Goal: Task Accomplishment & Management: Use online tool/utility

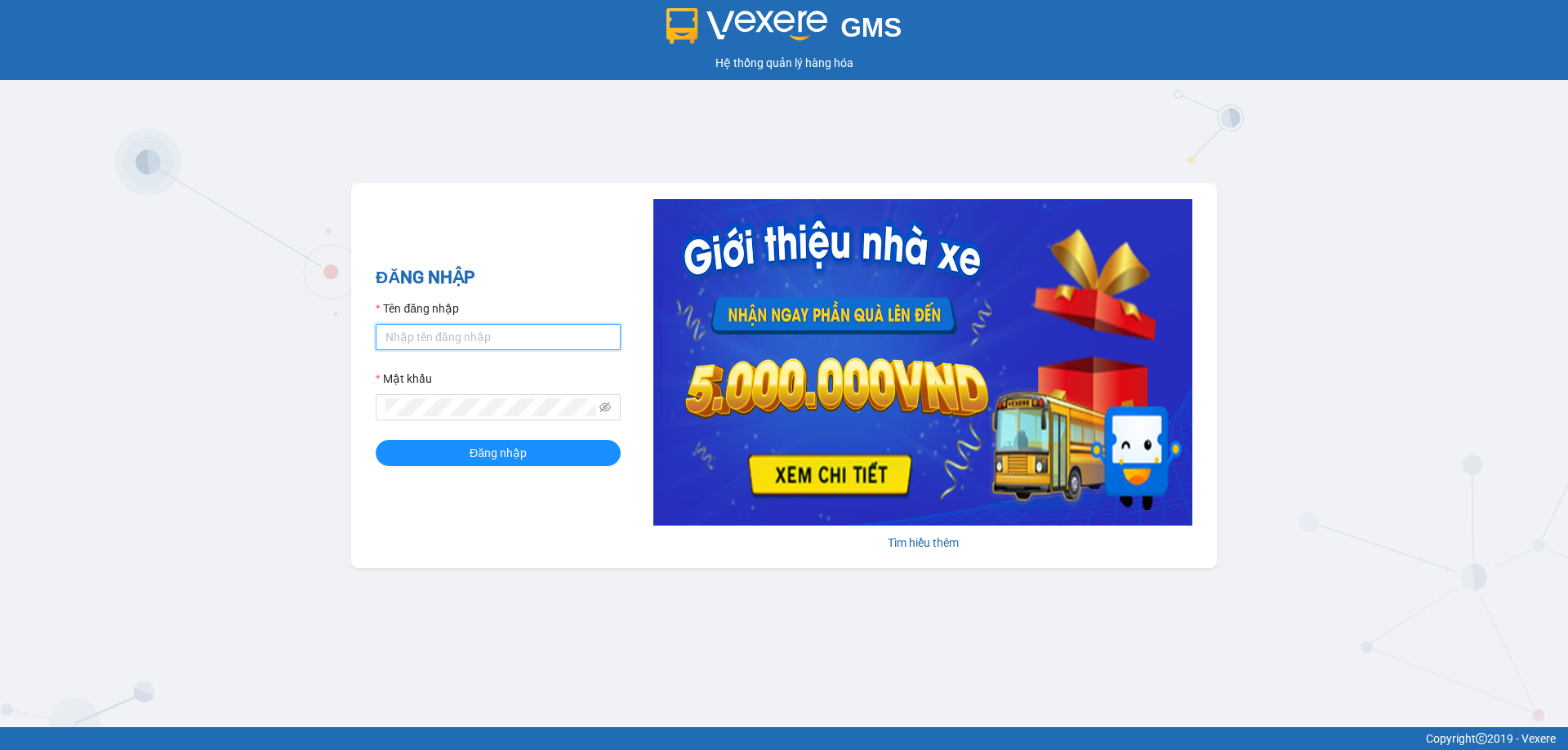
click at [439, 337] on input "Tên đăng nhập" at bounding box center [498, 337] width 245 height 26
type input "na.ct"
click at [425, 457] on button "Đăng nhập" at bounding box center [498, 453] width 245 height 26
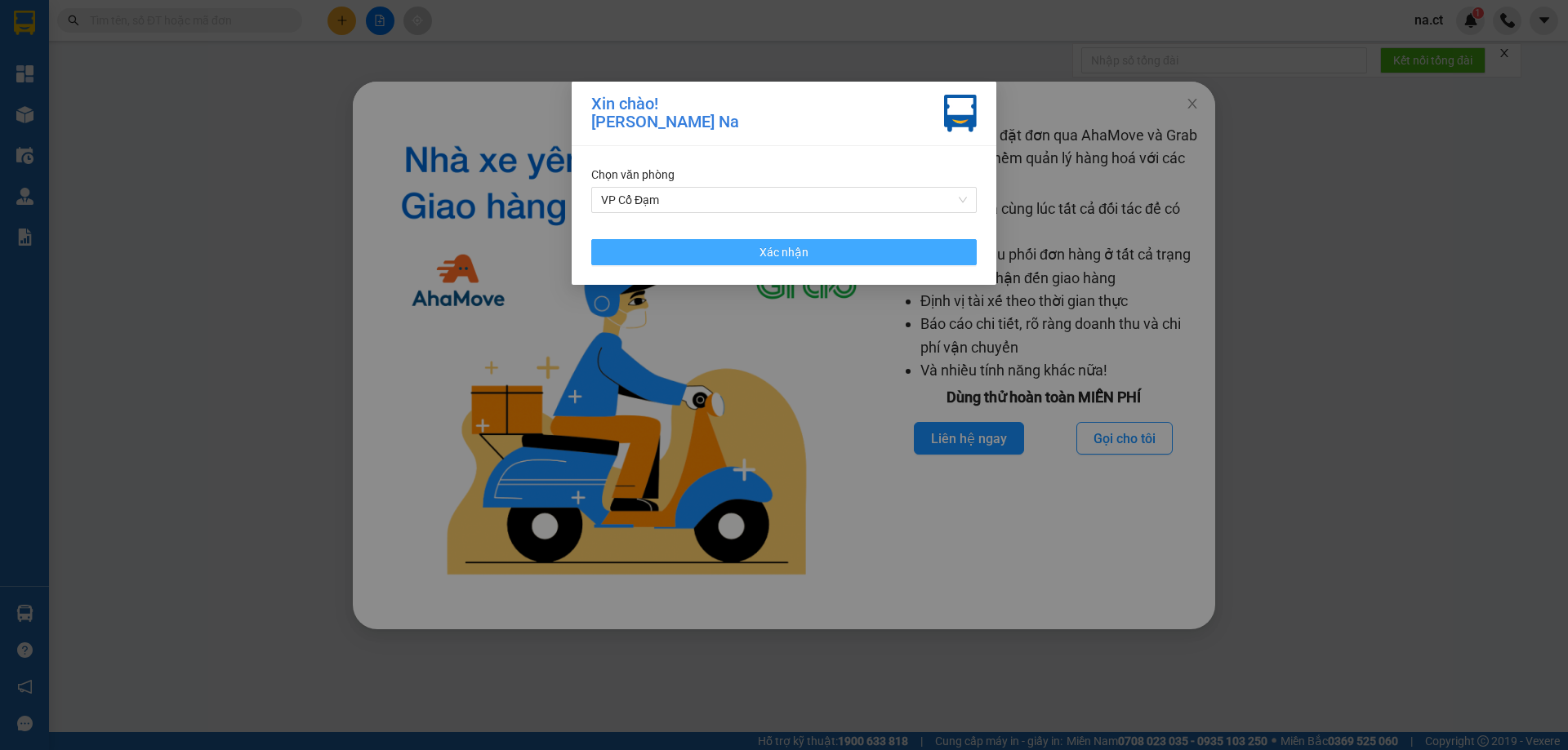
click at [774, 253] on span "Xác nhận" at bounding box center [784, 252] width 49 height 18
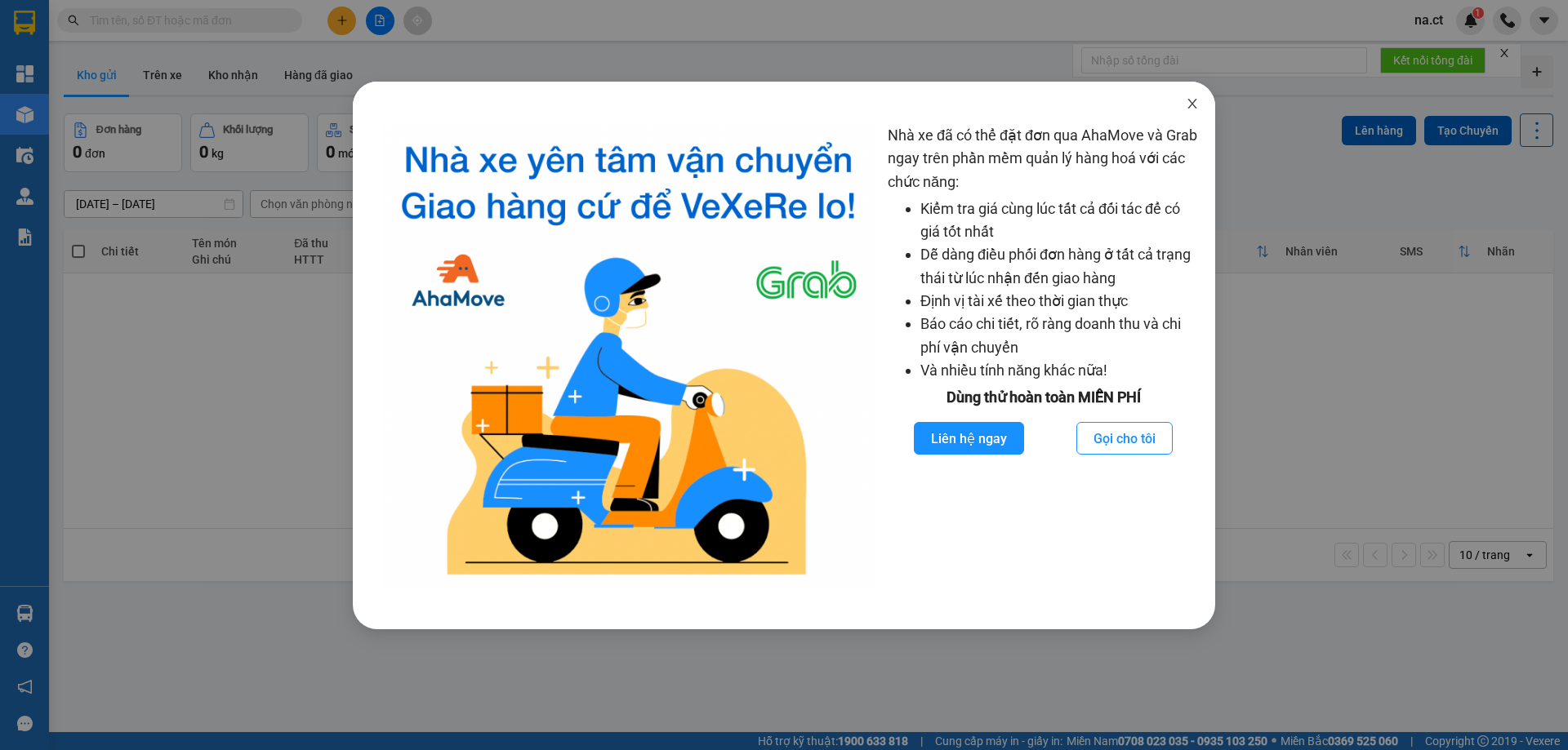
click at [1192, 100] on icon "close" at bounding box center [1192, 103] width 13 height 13
